Goal: Check status: Check status

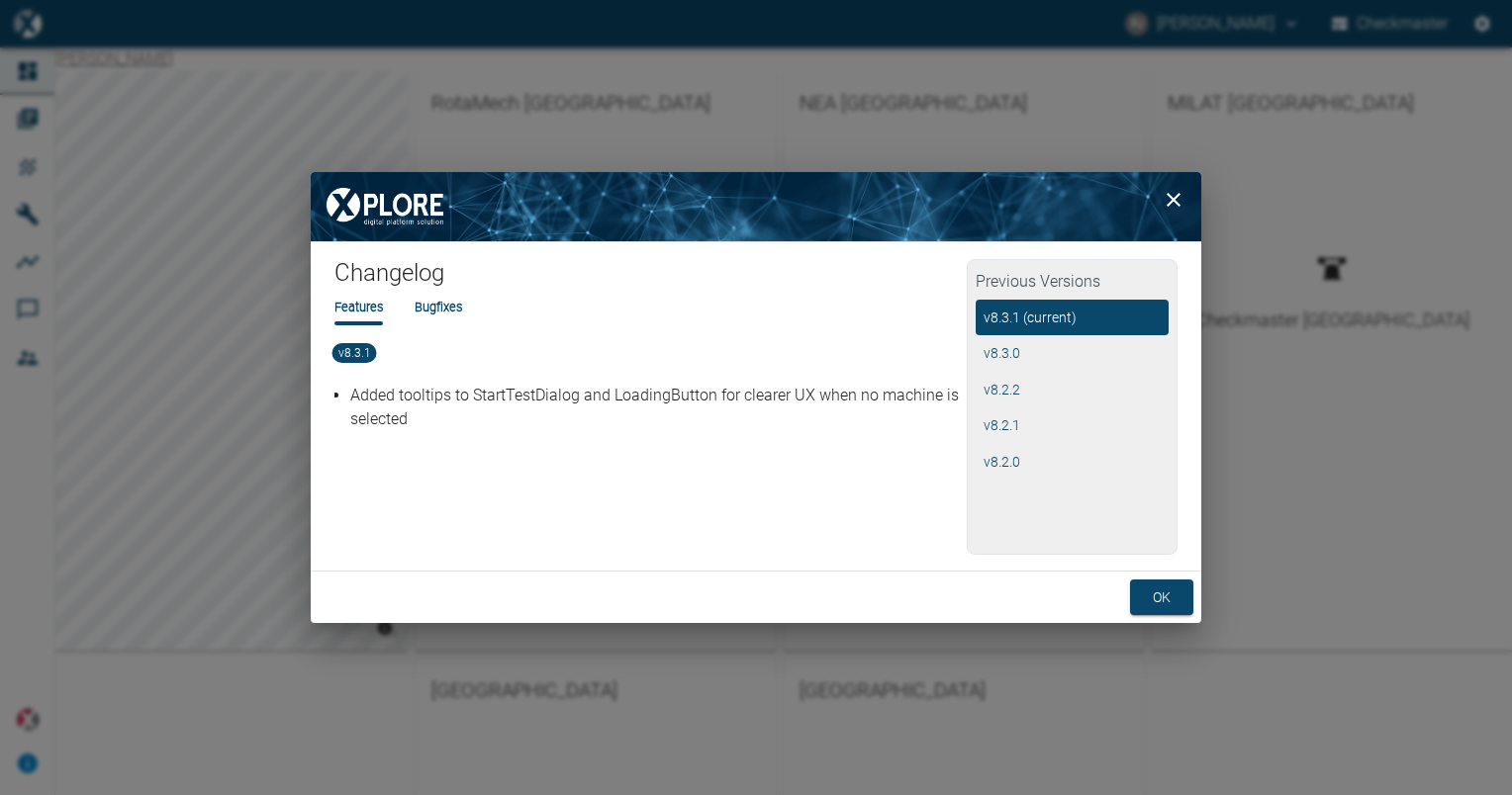
click at [1144, 574] on div "ok" at bounding box center [756, 597] width 891 height 53
click at [1148, 583] on button "ok" at bounding box center [1162, 597] width 64 height 37
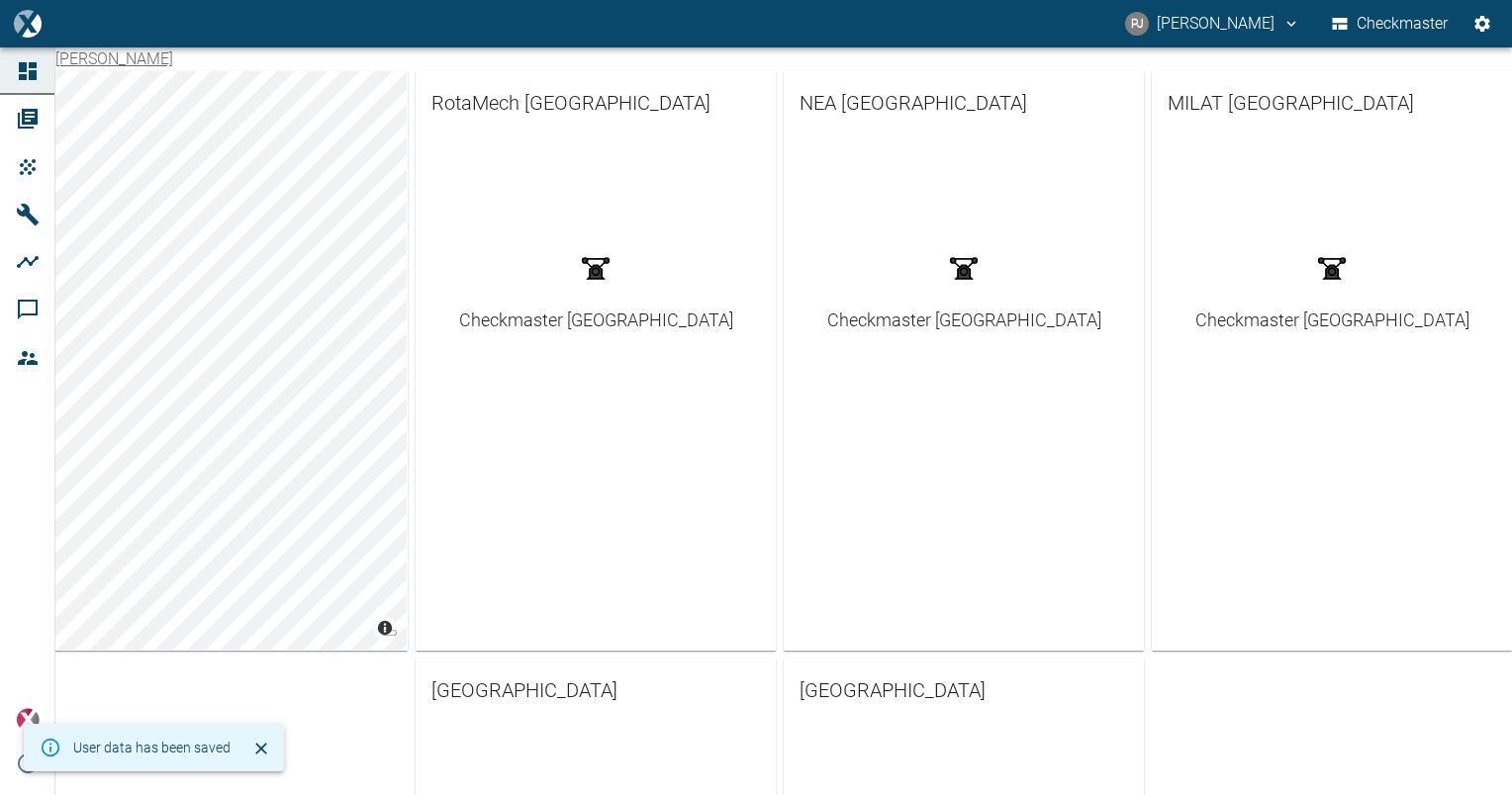
click at [937, 332] on div "Checkmaster [GEOGRAPHIC_DATA]" at bounding box center [963, 246] width 360 height 222
click at [917, 321] on div "Checkmaster [GEOGRAPHIC_DATA]" at bounding box center [964, 320] width 274 height 27
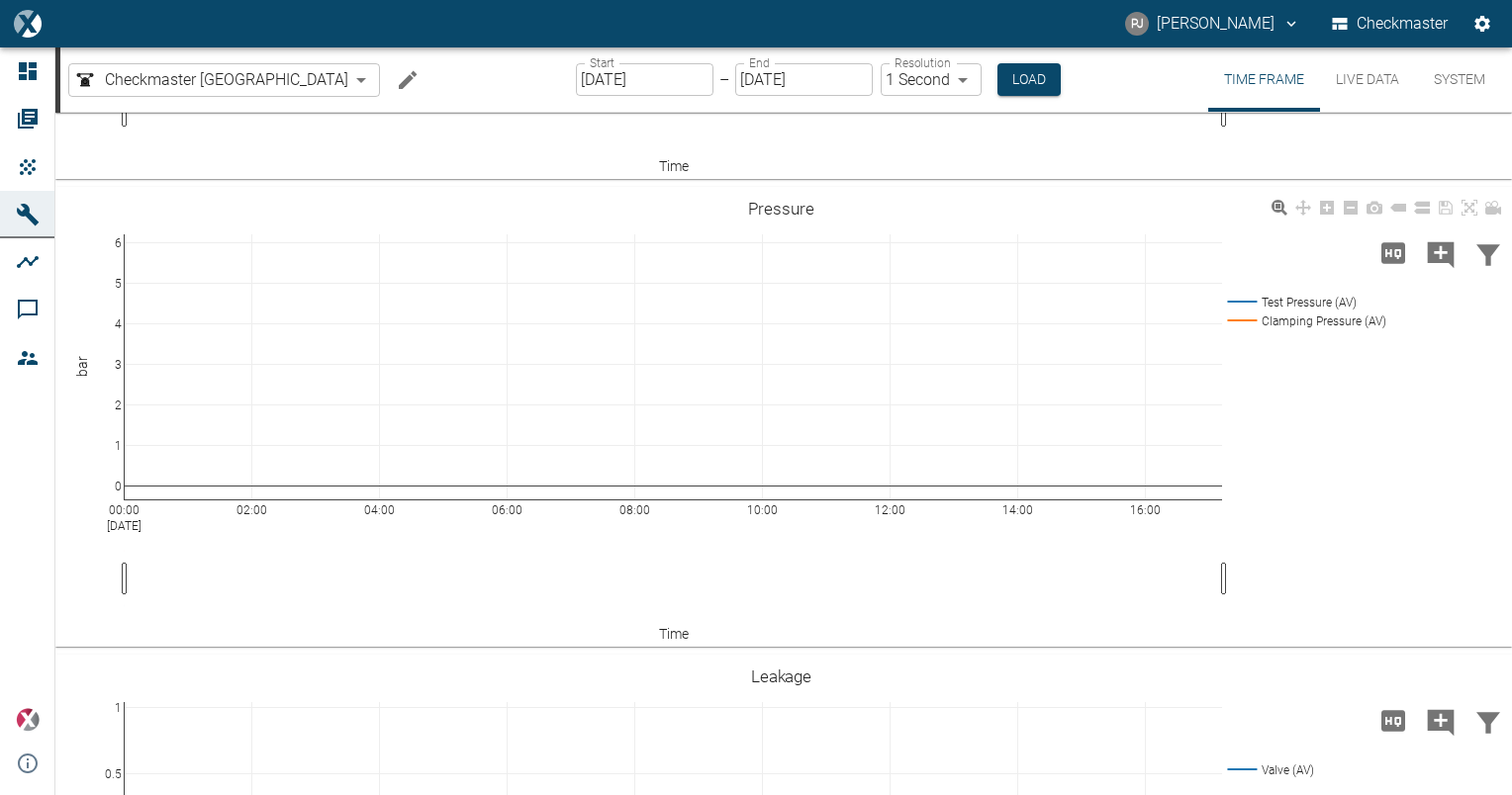
scroll to position [720, 0]
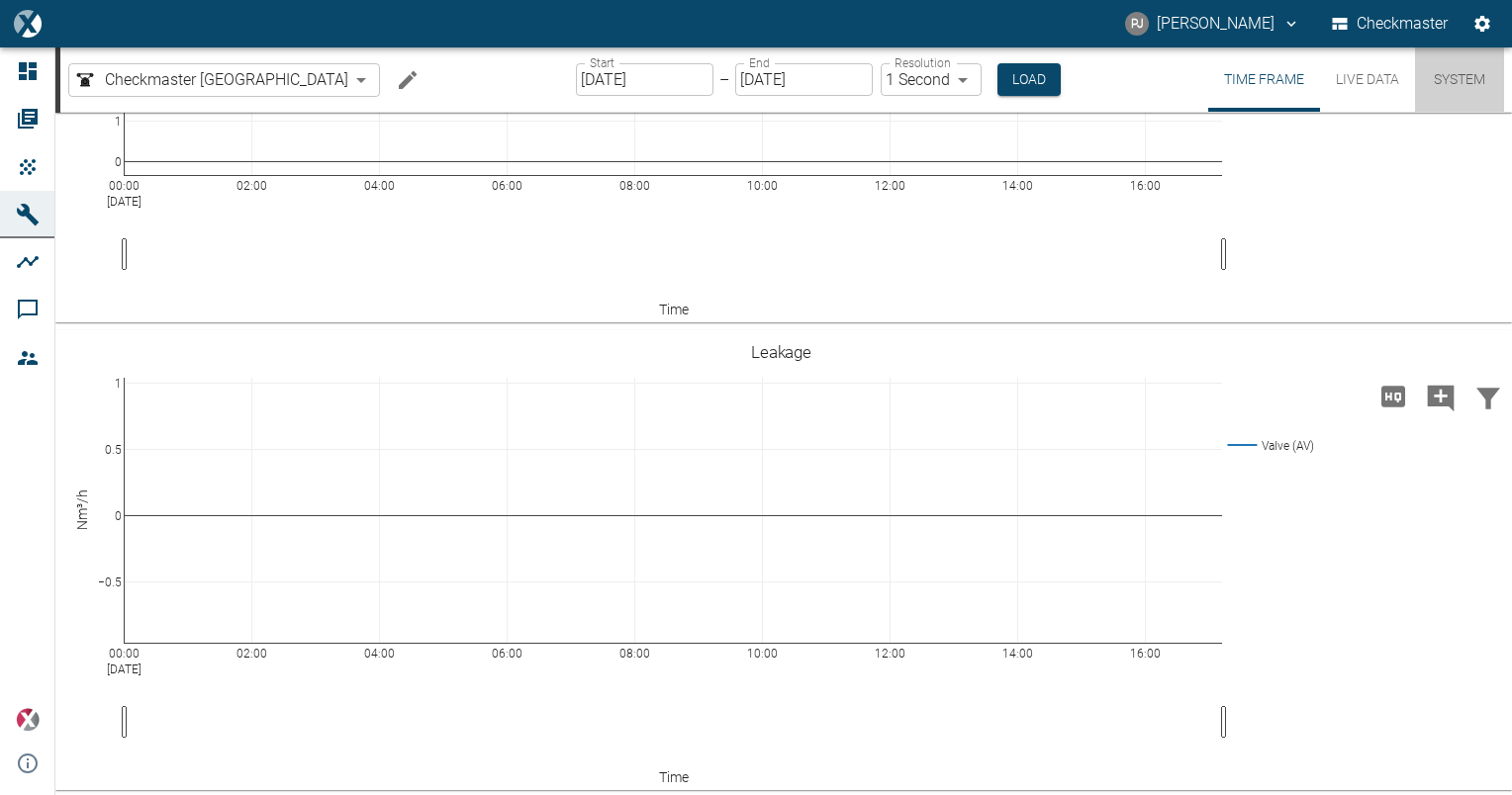
click at [1438, 75] on button "System" at bounding box center [1459, 79] width 89 height 65
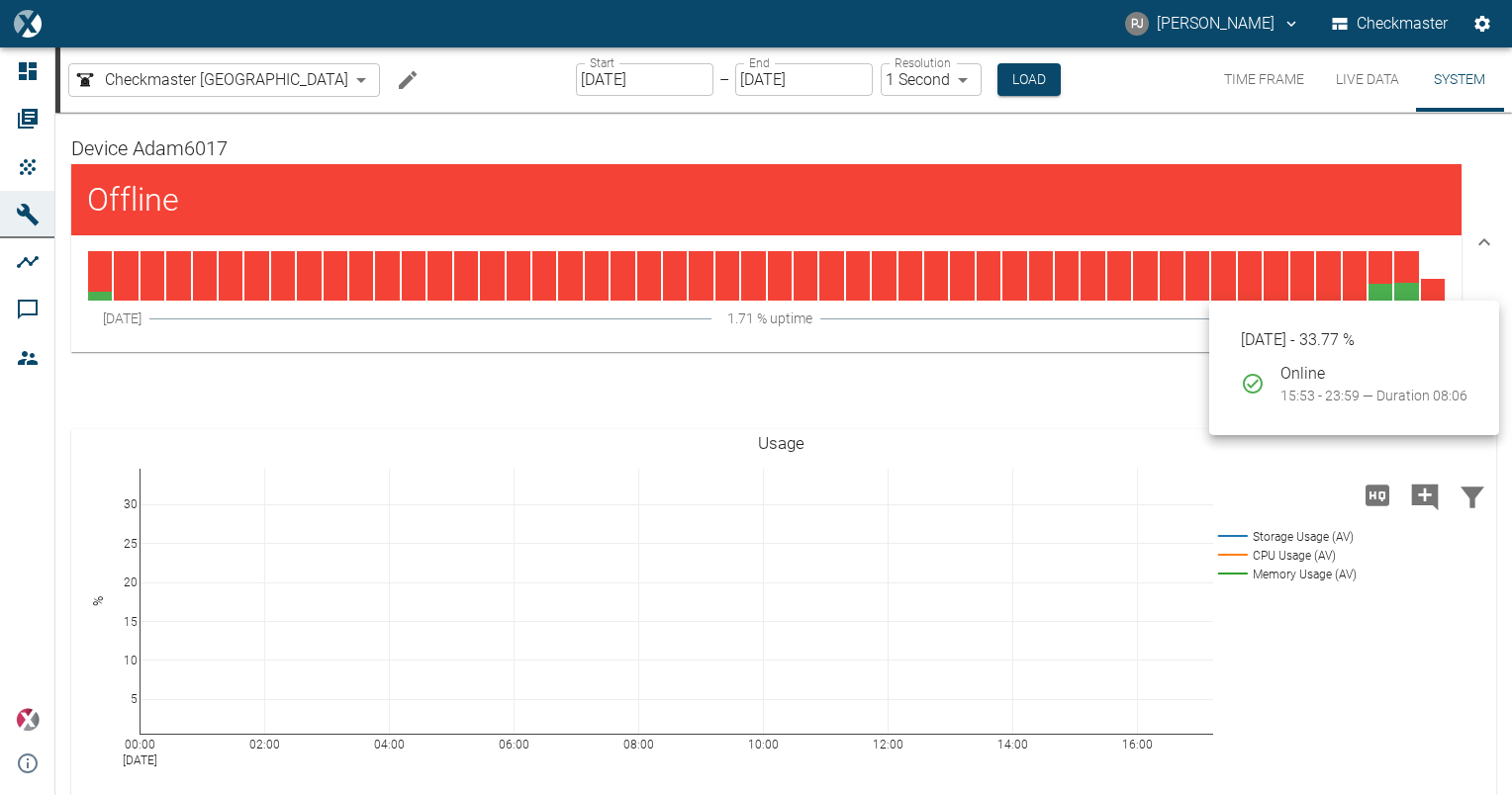
click at [1370, 297] on div at bounding box center [1380, 276] width 24 height 50
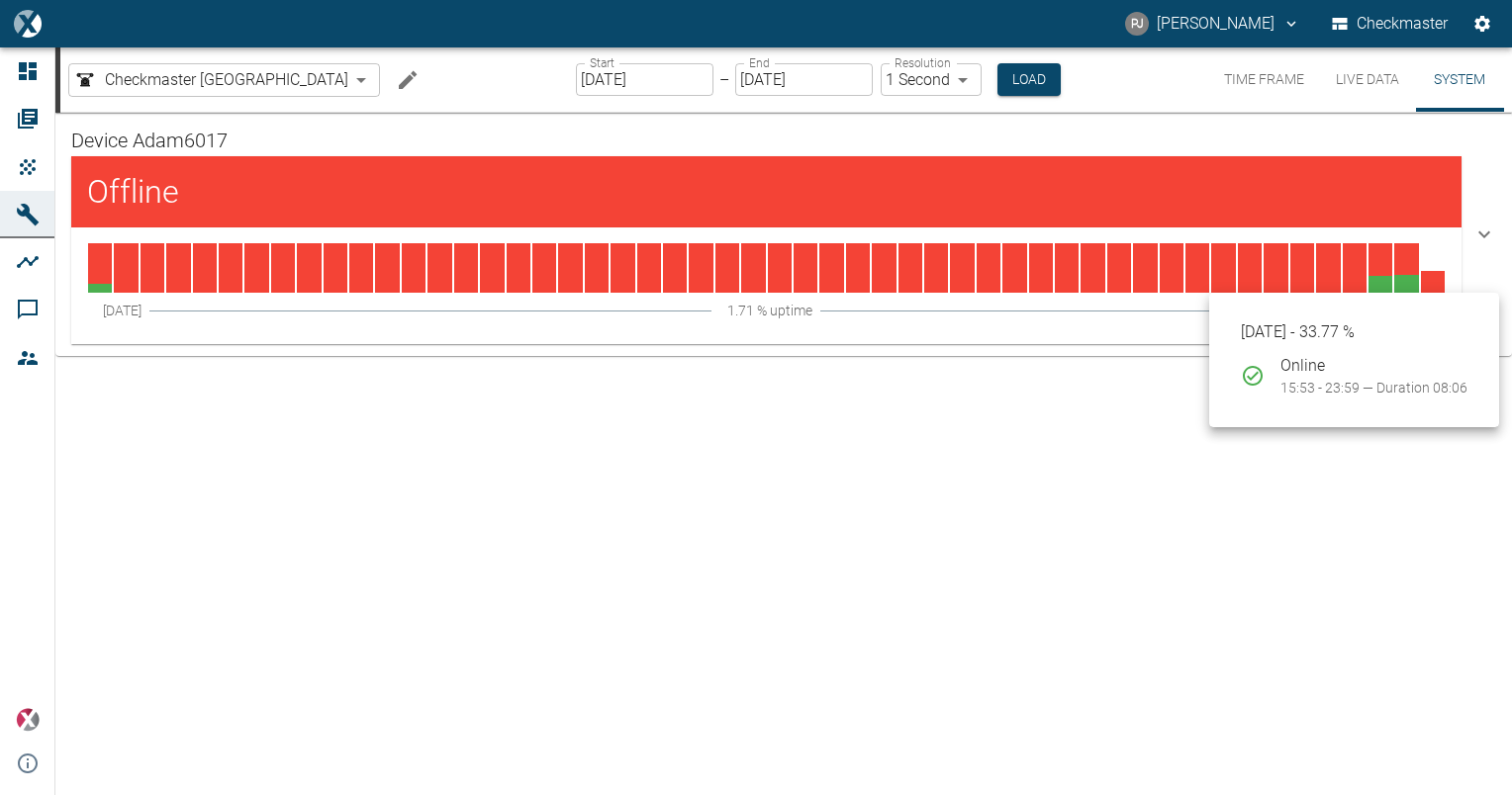
click at [1386, 285] on div at bounding box center [1380, 268] width 24 height 50
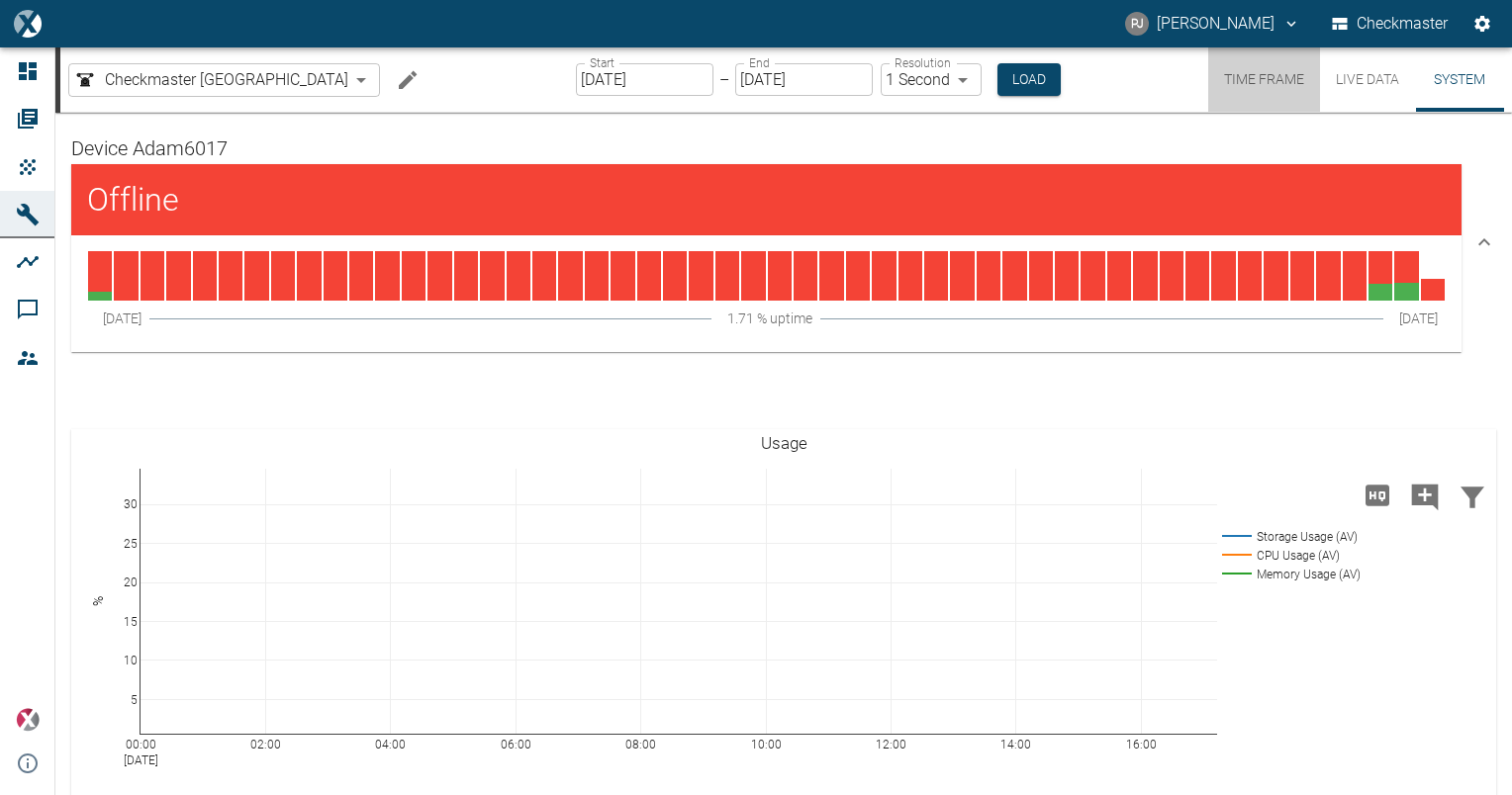
click at [1296, 79] on button "Time Frame" at bounding box center [1264, 79] width 112 height 65
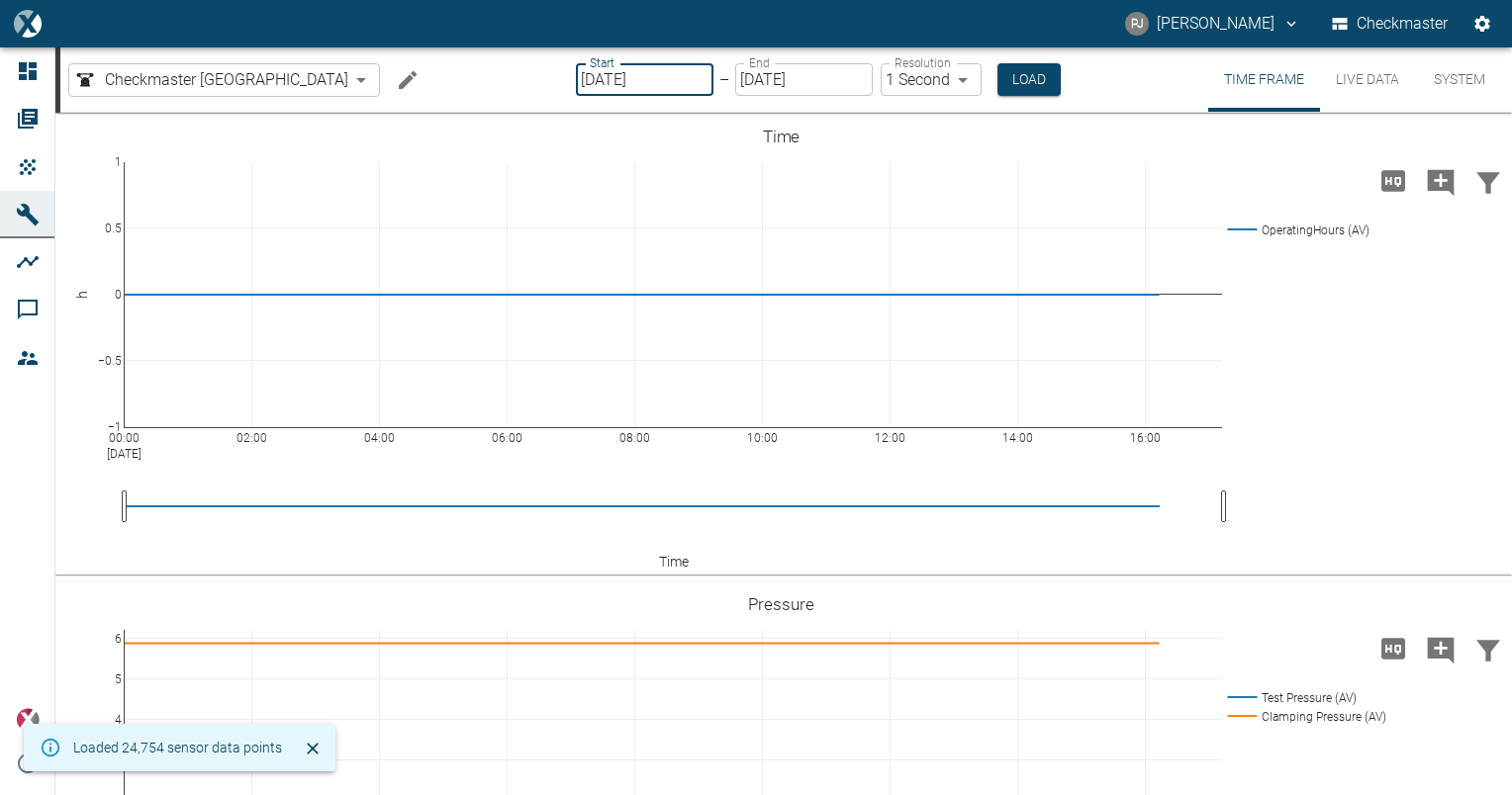
click at [579, 69] on input "[DATE]" at bounding box center [644, 79] width 138 height 33
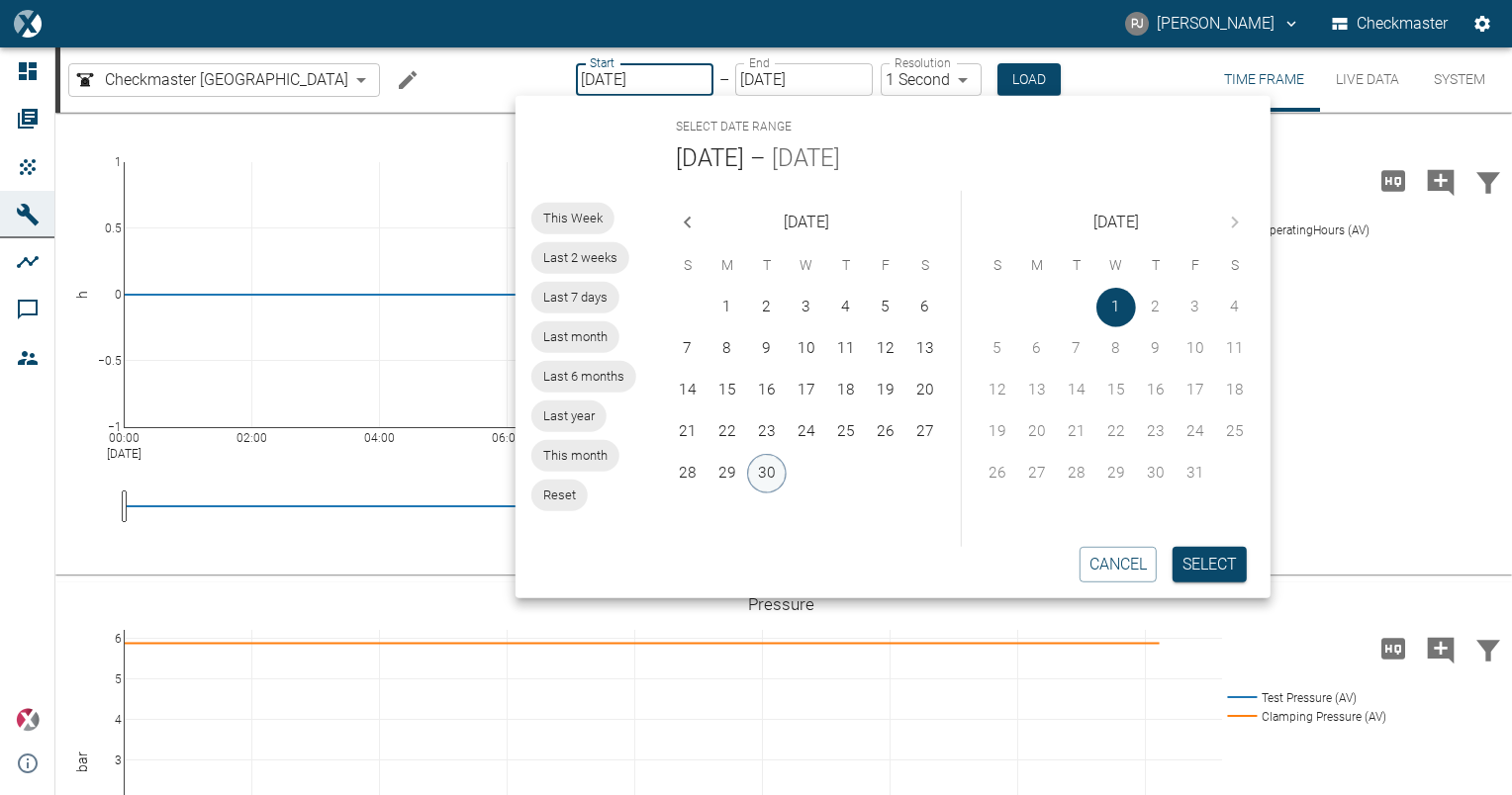
click at [765, 466] on button "30" at bounding box center [766, 473] width 40 height 40
type input "[DATE]"
type input "2min"
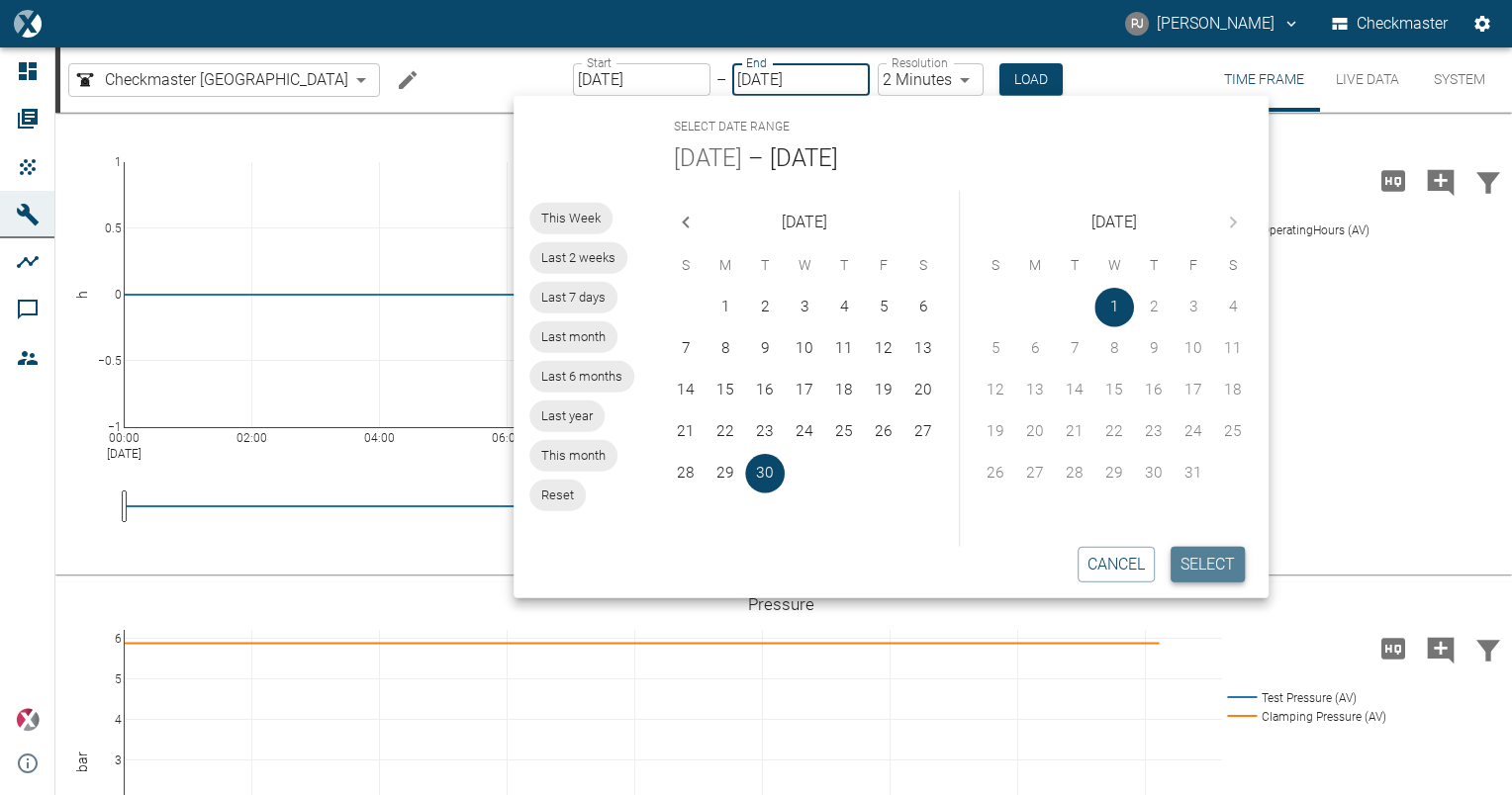
click at [1203, 554] on button "Select" at bounding box center [1207, 565] width 74 height 36
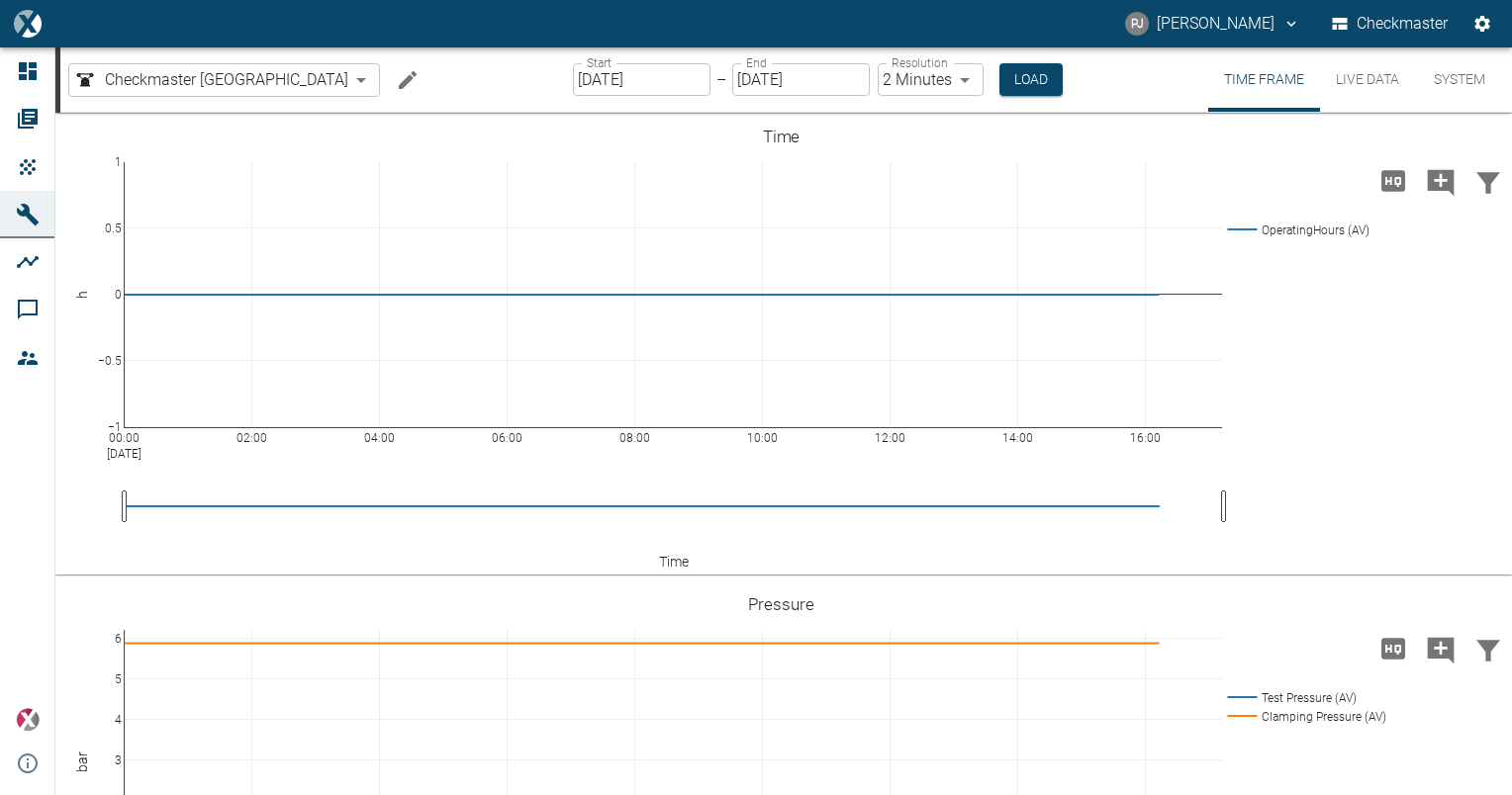
click at [777, 85] on input "[DATE]" at bounding box center [800, 79] width 138 height 33
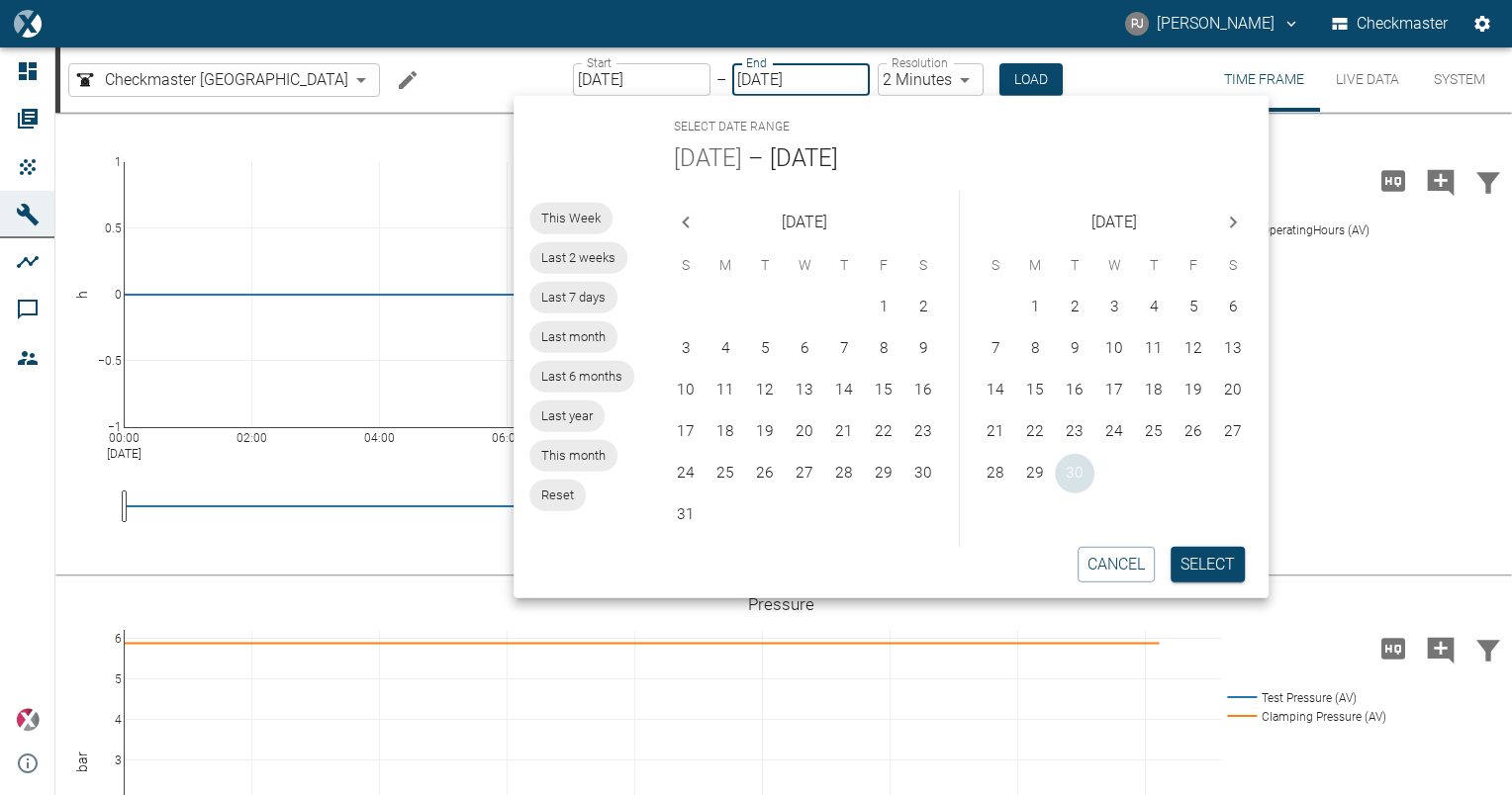
click at [1068, 472] on button "30" at bounding box center [1074, 473] width 40 height 40
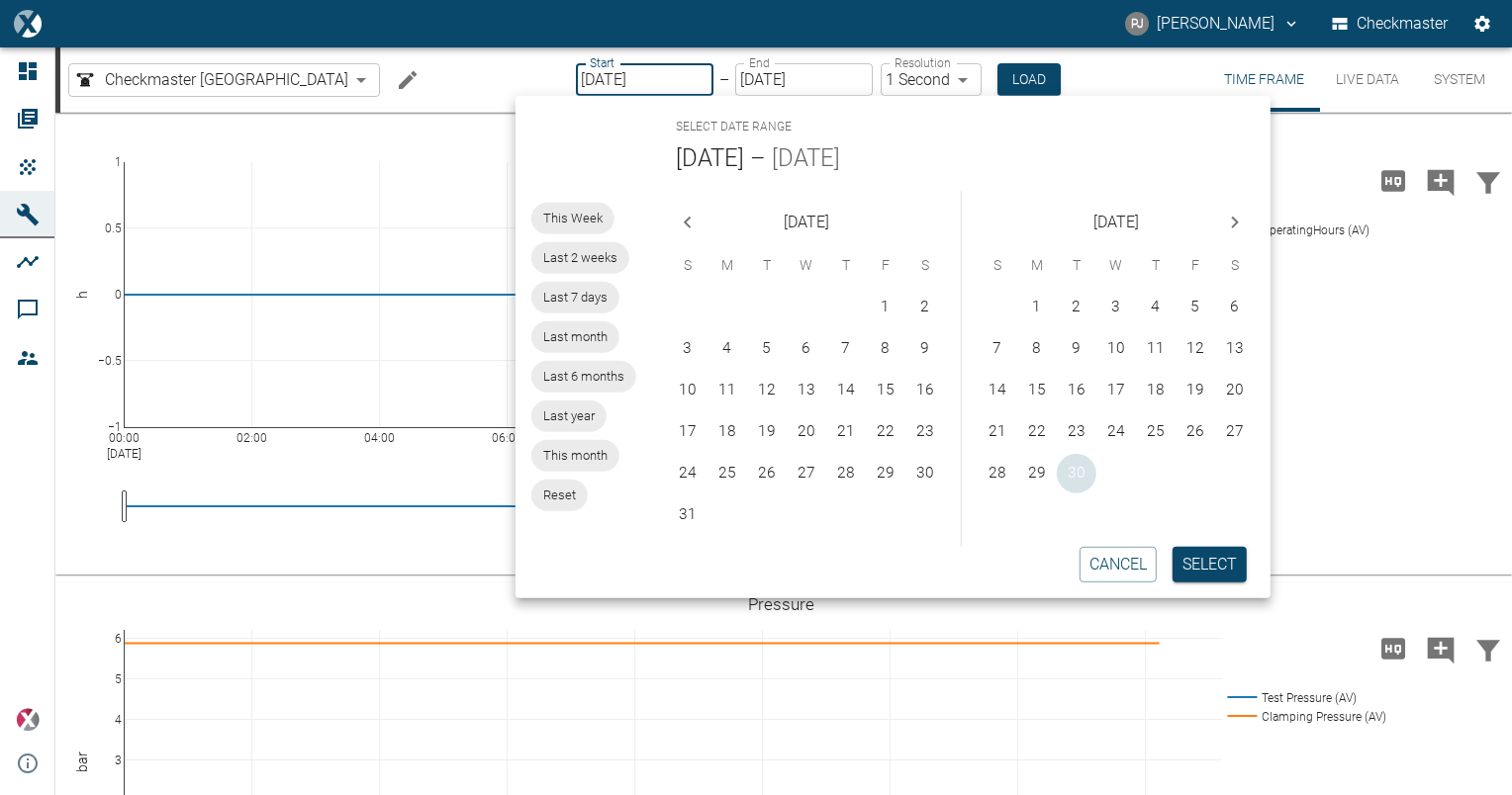
type input "[DATE]"
click at [1202, 574] on button "Select" at bounding box center [1209, 565] width 74 height 36
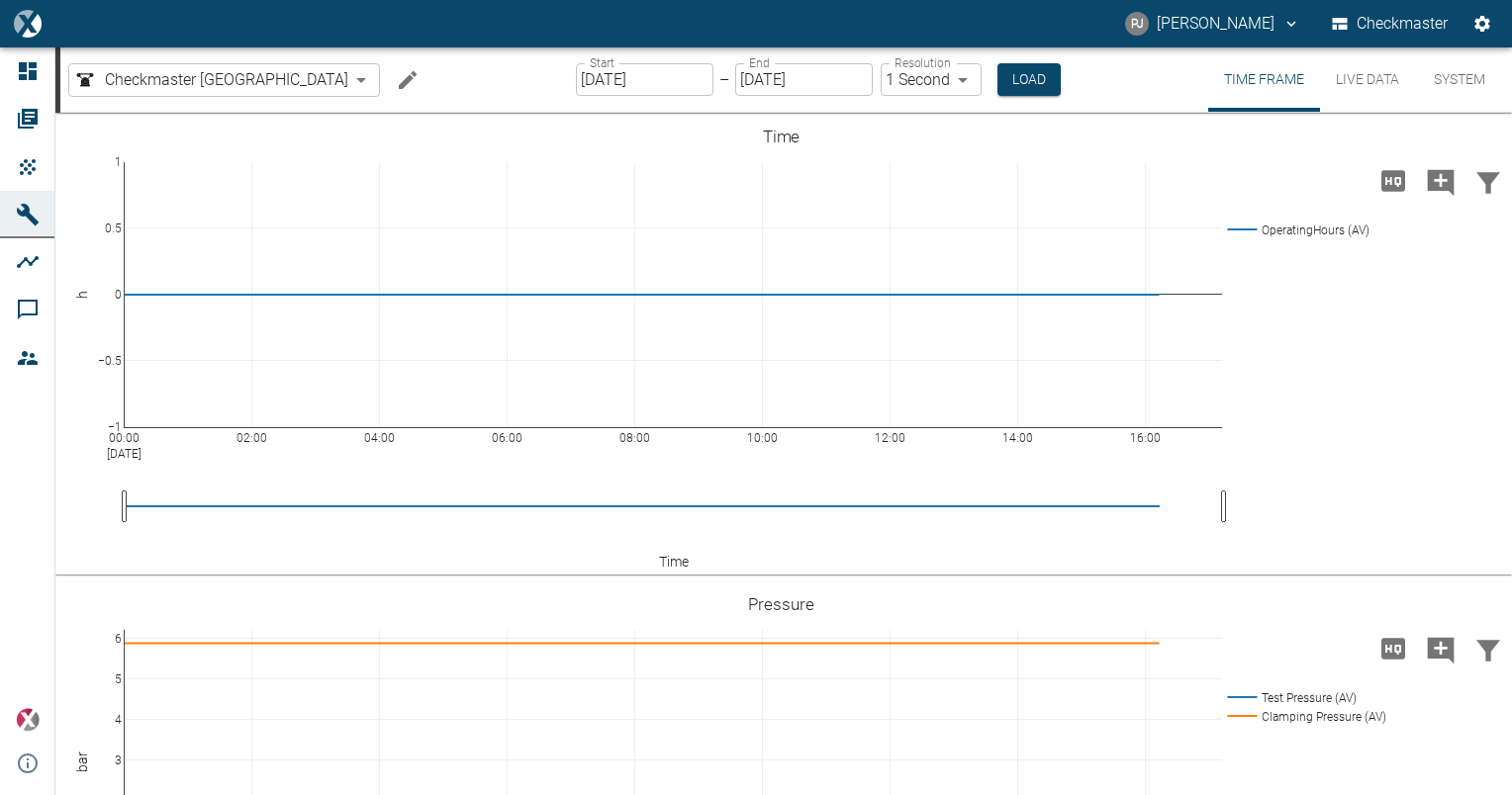
click at [880, 85] on body "[PERSON_NAME] Checkmaster Dashboard Orders Products Machines Analyses Comments …" at bounding box center [756, 397] width 1512 height 795
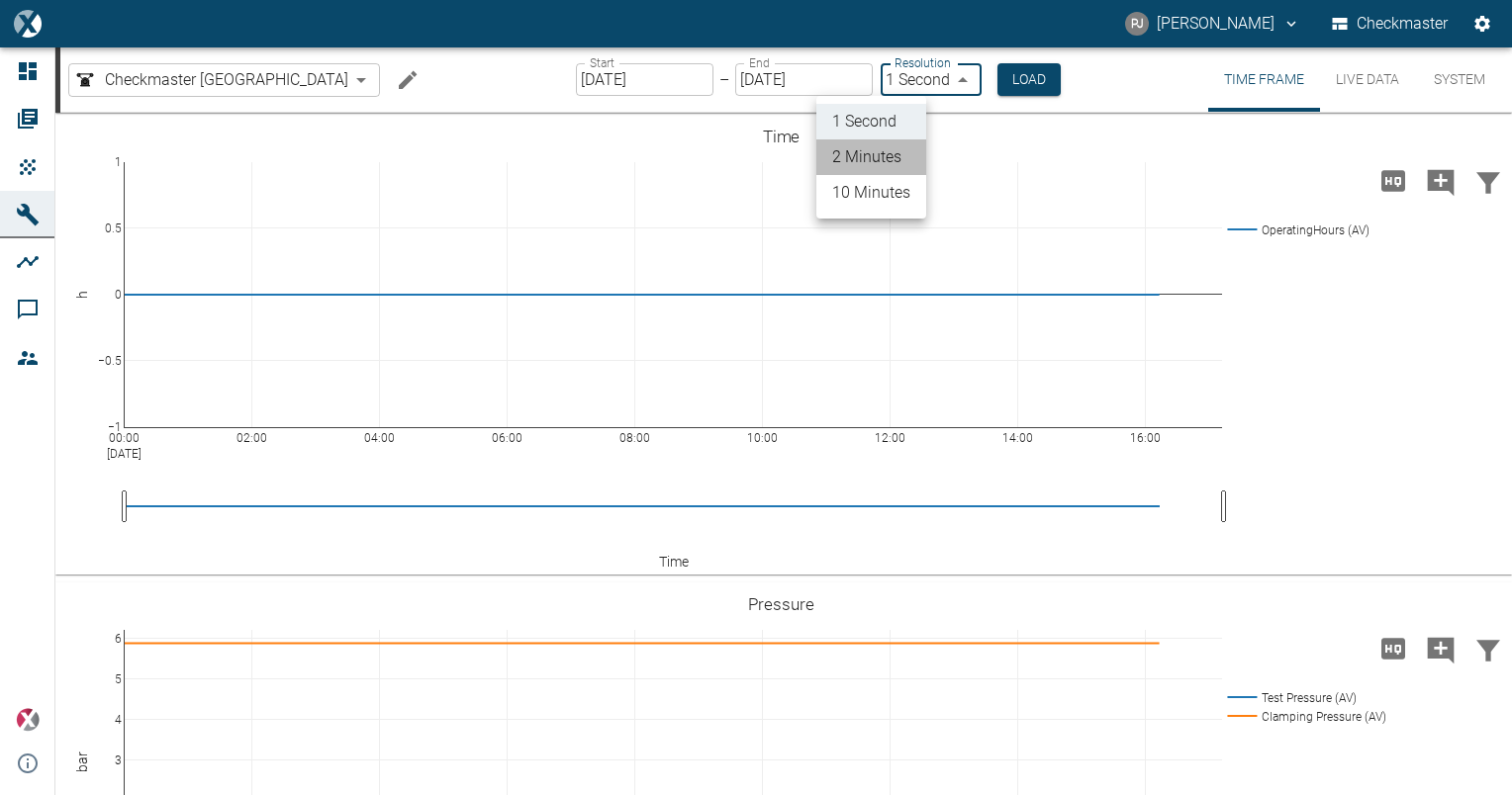
click at [888, 165] on li "2 Minutes" at bounding box center [871, 157] width 110 height 36
type input "2min"
click at [999, 69] on button "Load" at bounding box center [1031, 79] width 64 height 33
